Goal: Browse casually

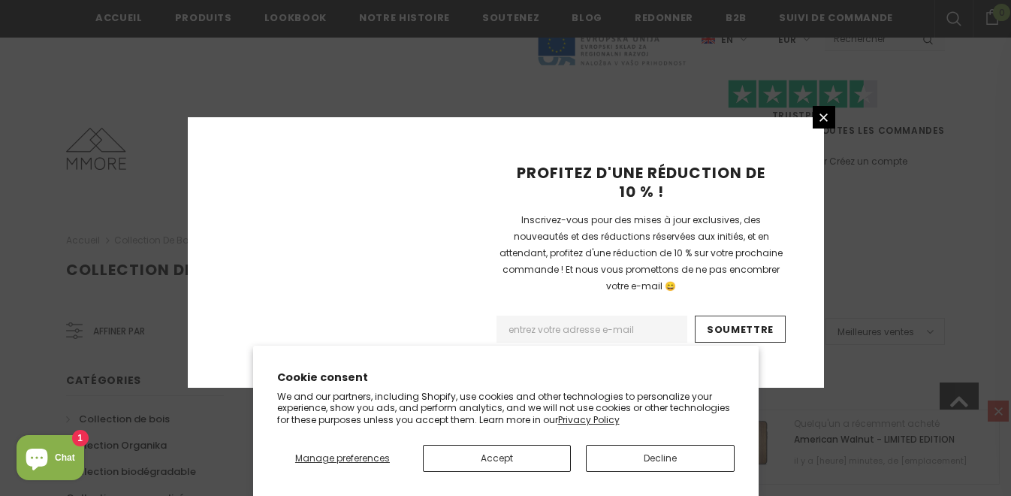
scroll to position [1080, 0]
